Goal: Information Seeking & Learning: Learn about a topic

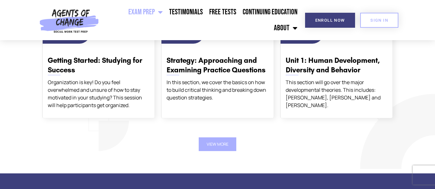
scroll to position [808, 0]
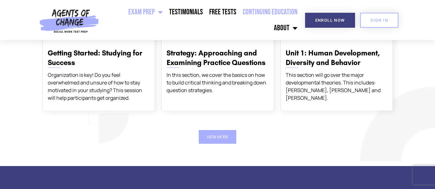
click at [254, 11] on link "Continuing Education" at bounding box center [269, 12] width 61 height 16
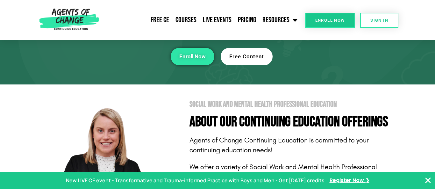
scroll to position [58, 0]
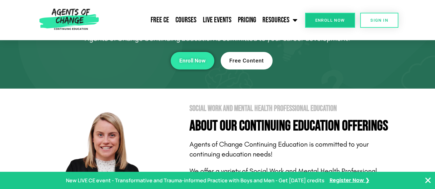
click at [242, 61] on span "Free Content" at bounding box center [246, 60] width 35 height 5
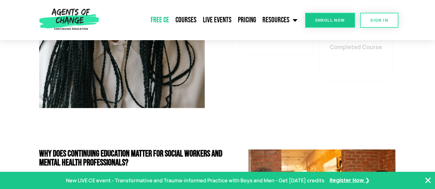
scroll to position [1295, 0]
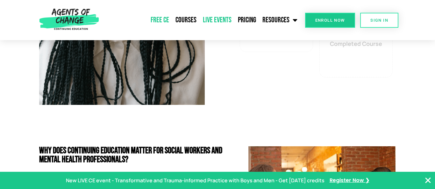
click at [222, 19] on link "Live Events" at bounding box center [217, 20] width 35 height 16
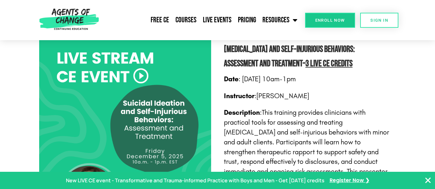
scroll to position [918, 0]
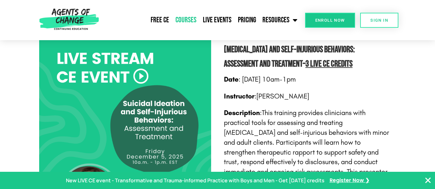
click at [196, 23] on link "Courses" at bounding box center [185, 20] width 27 height 16
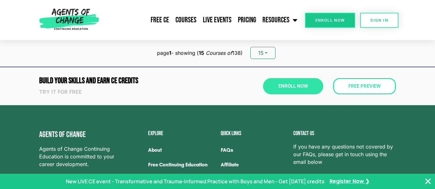
scroll to position [981, 0]
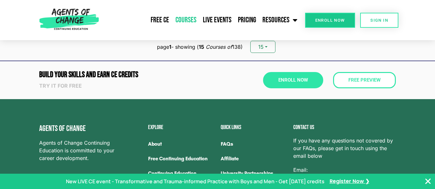
click at [184, 20] on link "Courses" at bounding box center [185, 20] width 27 height 16
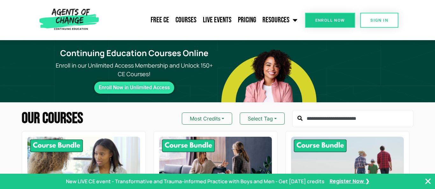
scroll to position [56, 0]
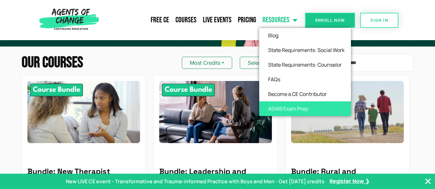
click at [281, 105] on link "ASWB Exam Prep" at bounding box center [305, 108] width 92 height 15
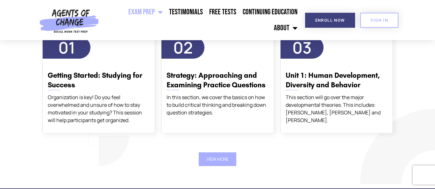
scroll to position [787, 0]
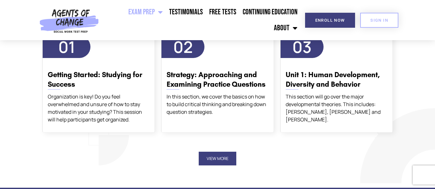
click at [226, 160] on button "View More" at bounding box center [218, 159] width 38 height 14
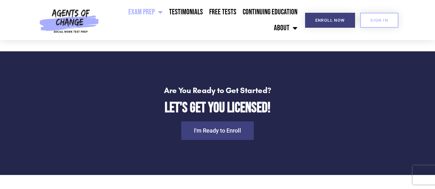
scroll to position [2194, 0]
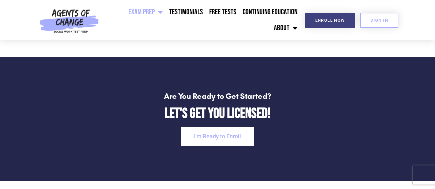
click at [227, 139] on span "I'm Ready to Enroll" at bounding box center [217, 136] width 47 height 6
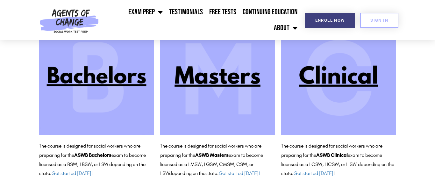
scroll to position [92, 0]
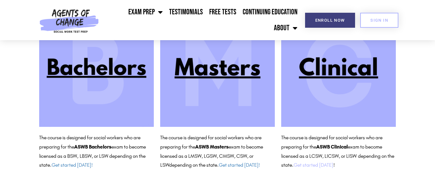
click at [315, 163] on link "Get started today" at bounding box center [314, 165] width 40 height 6
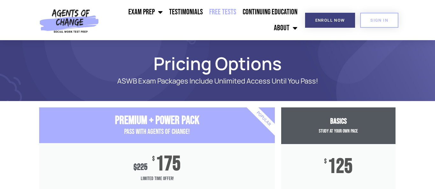
click at [216, 12] on link "Free Tests" at bounding box center [222, 12] width 33 height 16
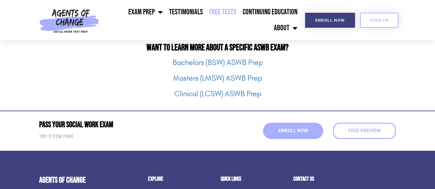
scroll to position [879, 0]
